Goal: Navigation & Orientation: Find specific page/section

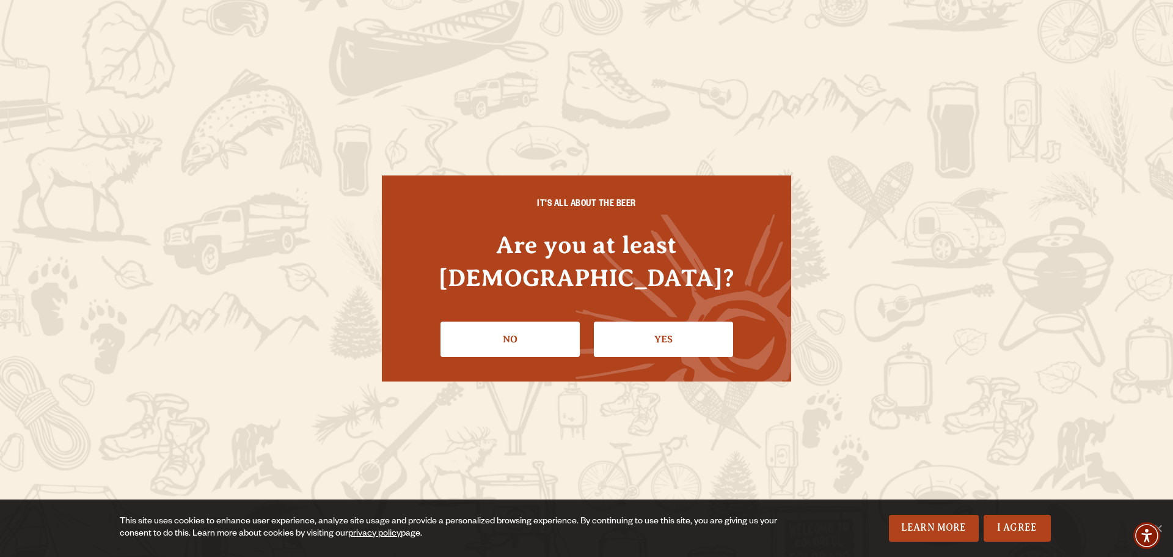
click at [643, 321] on link "Yes" at bounding box center [663, 338] width 139 height 35
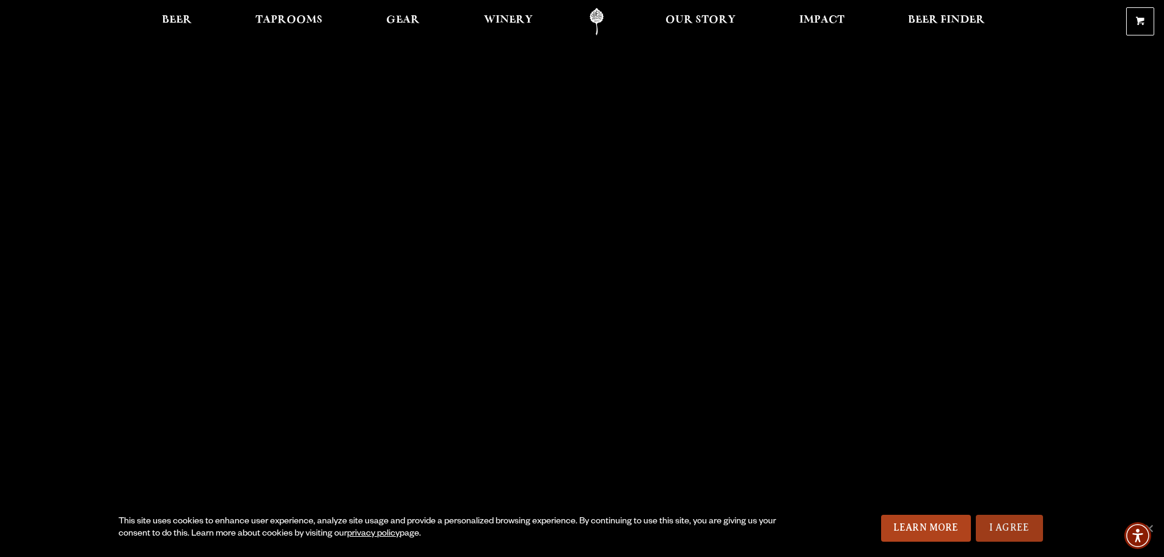
drag, startPoint x: 1003, startPoint y: 531, endPoint x: 1002, endPoint y: 525, distance: 6.4
click at [1004, 530] on link "I Agree" at bounding box center [1009, 528] width 67 height 27
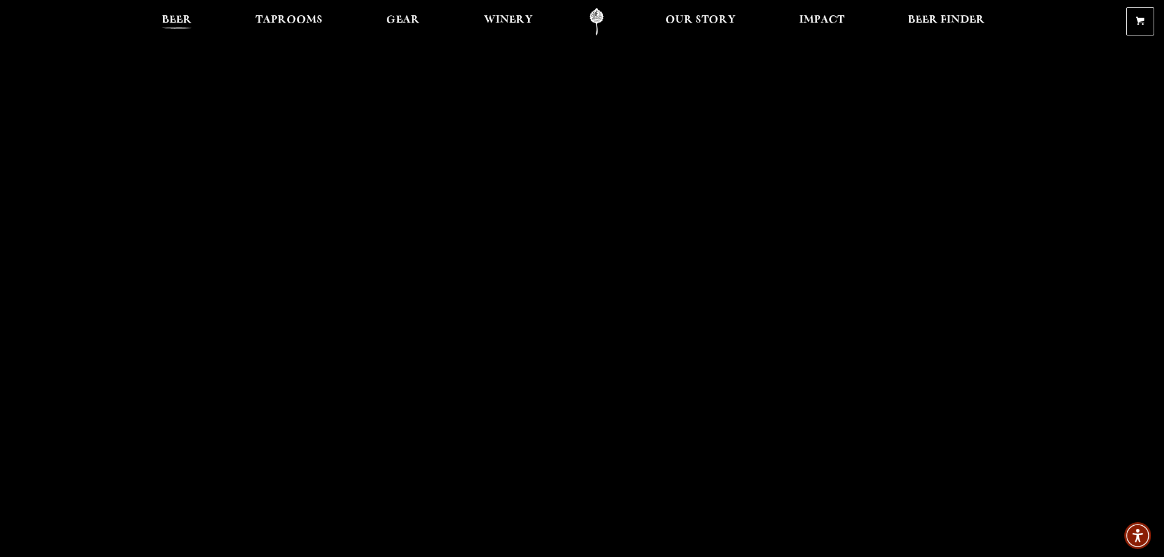
click at [181, 24] on span "Beer" at bounding box center [177, 20] width 30 height 10
